Goal: Task Accomplishment & Management: Manage account settings

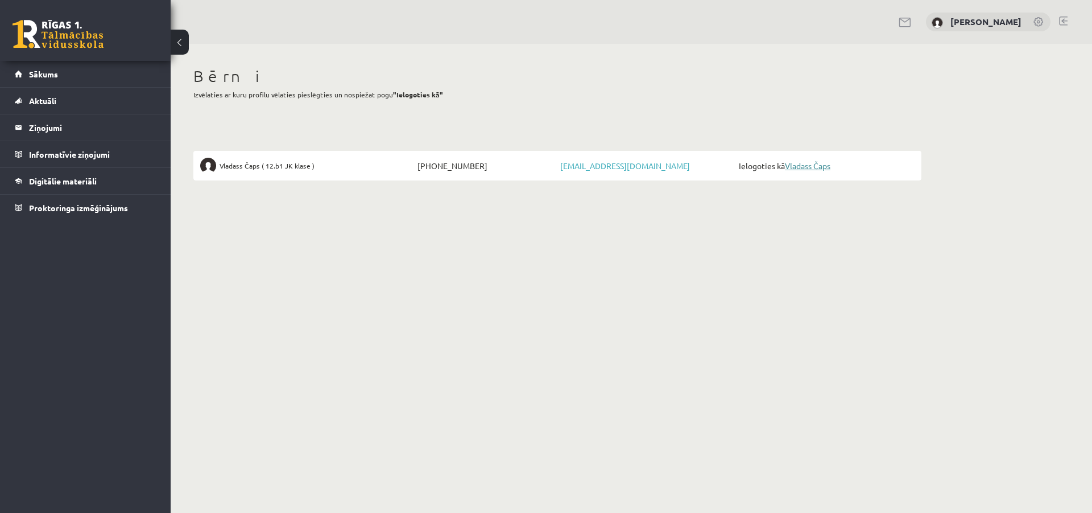
click at [814, 164] on link "Vladass Čaps" at bounding box center [808, 165] width 46 height 10
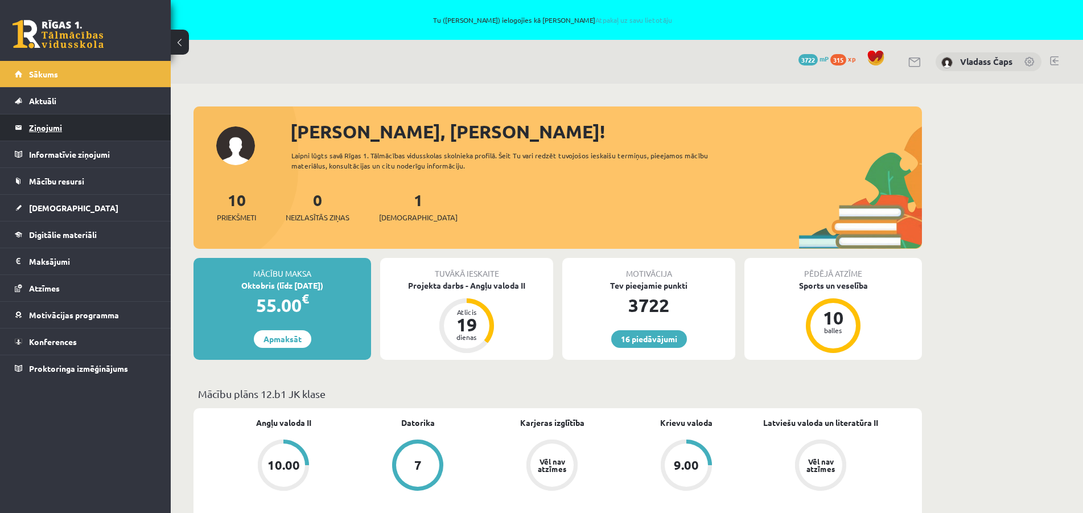
click at [42, 129] on legend "Ziņojumi 0" at bounding box center [92, 127] width 127 height 26
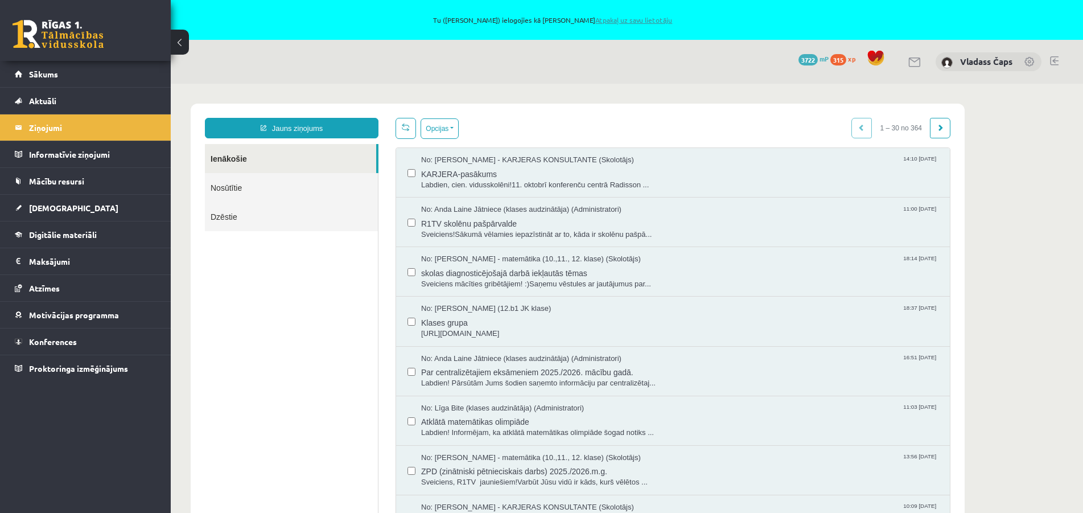
click at [618, 20] on link "Atpakaļ uz savu lietotāju" at bounding box center [633, 19] width 77 height 9
